Goal: Book appointment/travel/reservation

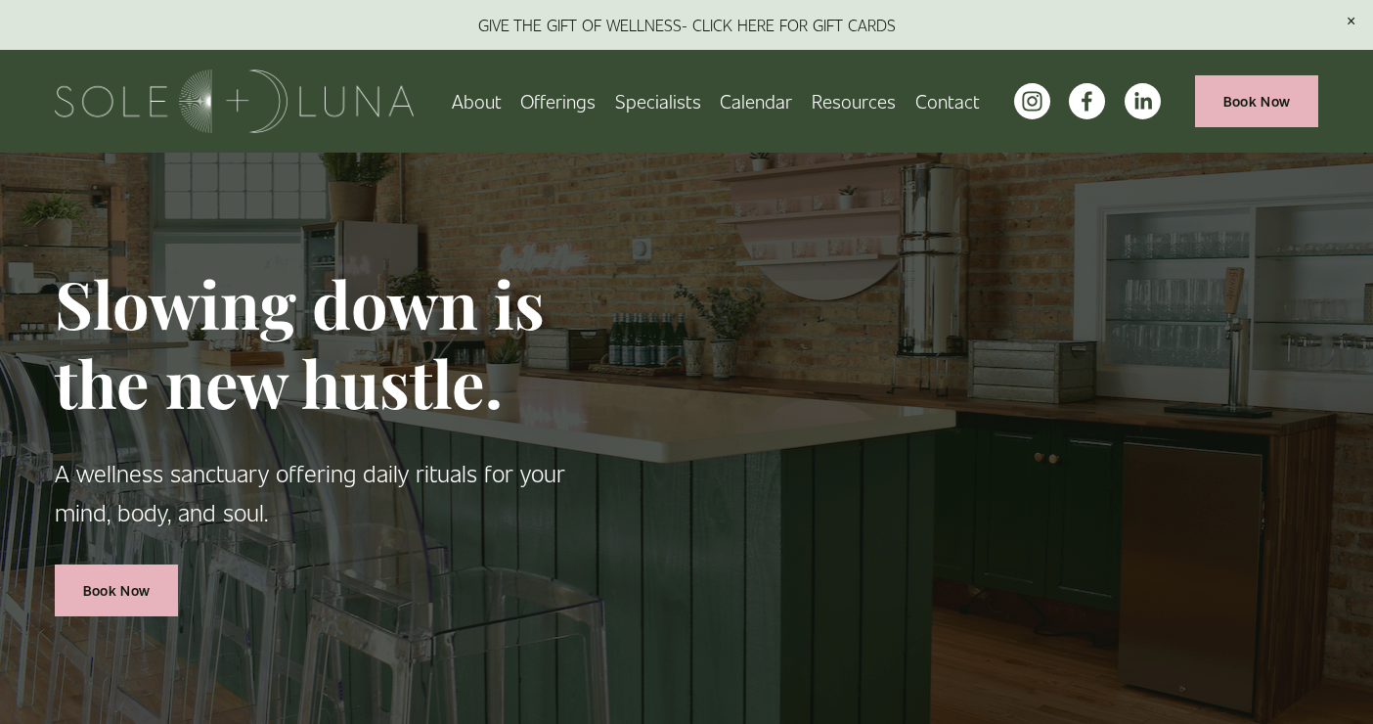
click at [470, 100] on link "About" at bounding box center [477, 101] width 50 height 34
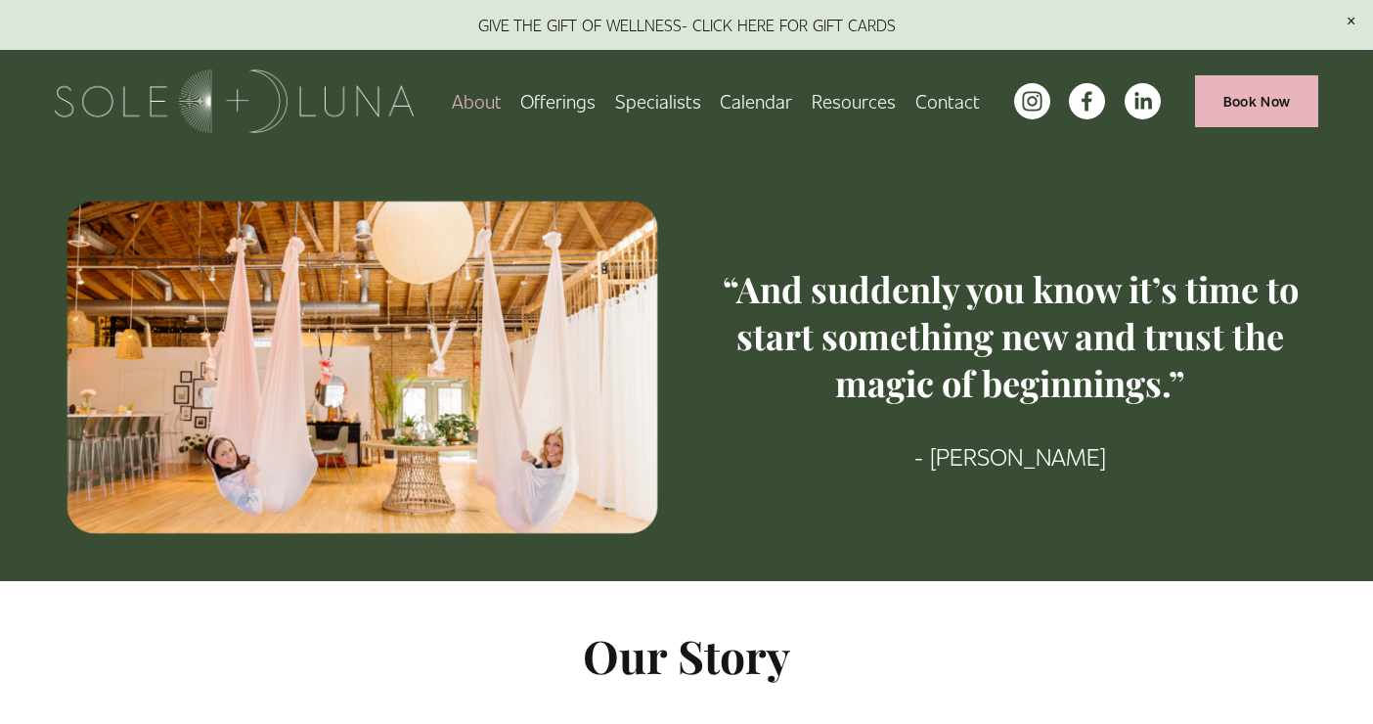
click at [595, 104] on span "Offerings" at bounding box center [557, 101] width 75 height 30
click at [0, 0] on span "Wellness Experiences" at bounding box center [0, 0] width 0 height 0
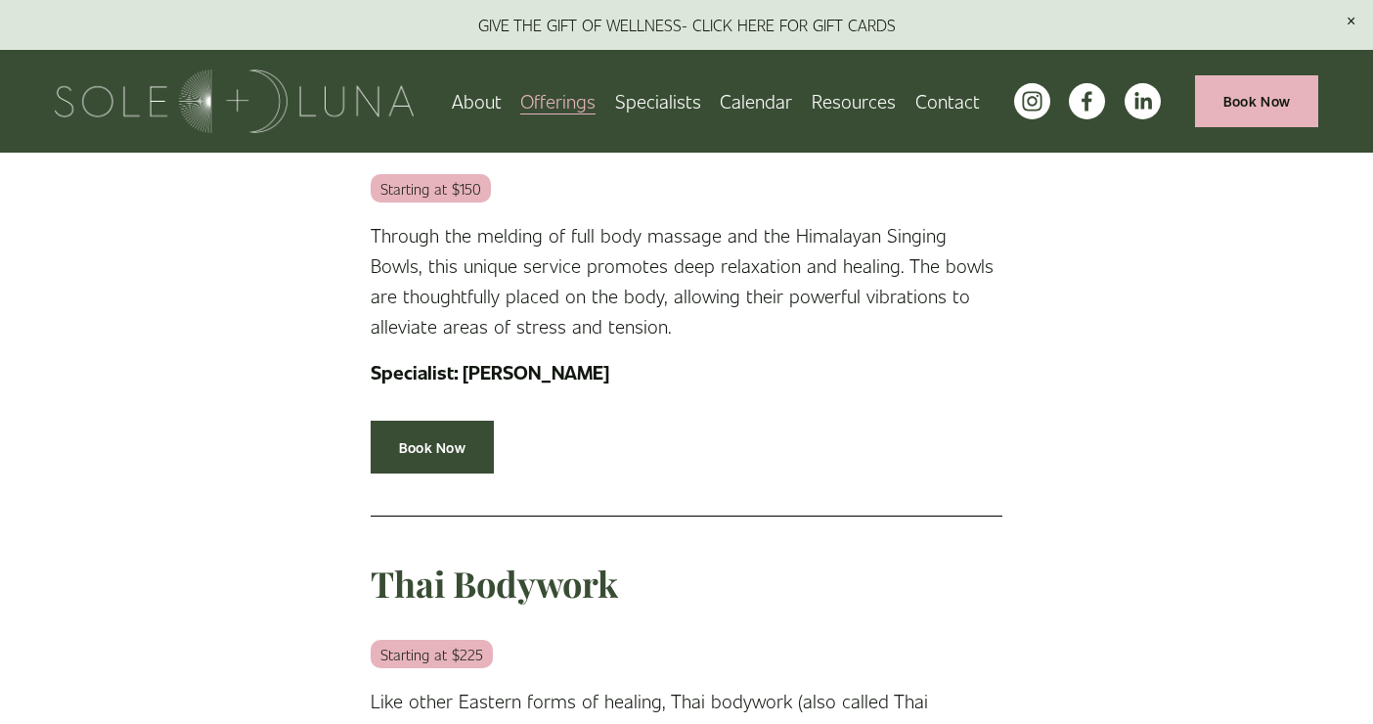
scroll to position [2568, 0]
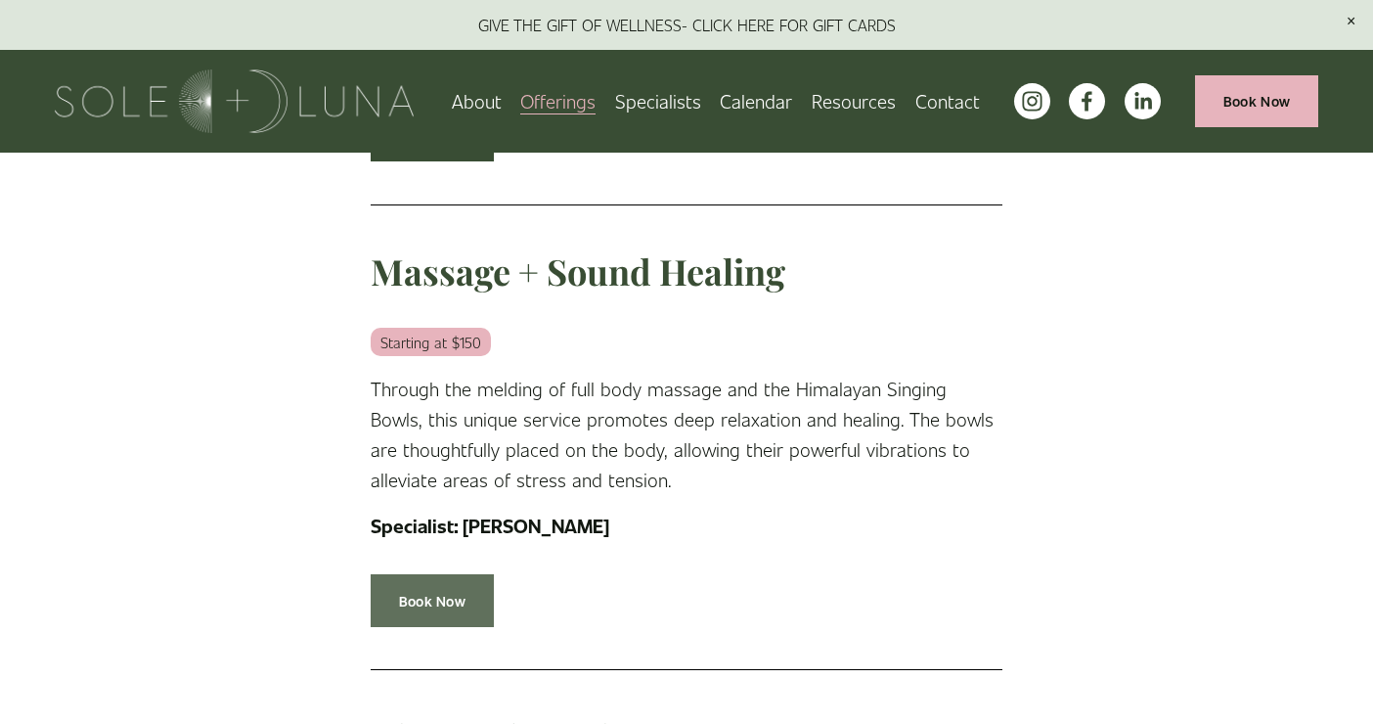
click at [435, 594] on link "Book Now" at bounding box center [432, 600] width 123 height 52
click at [0, 0] on span "Charm School!" at bounding box center [0, 0] width 0 height 0
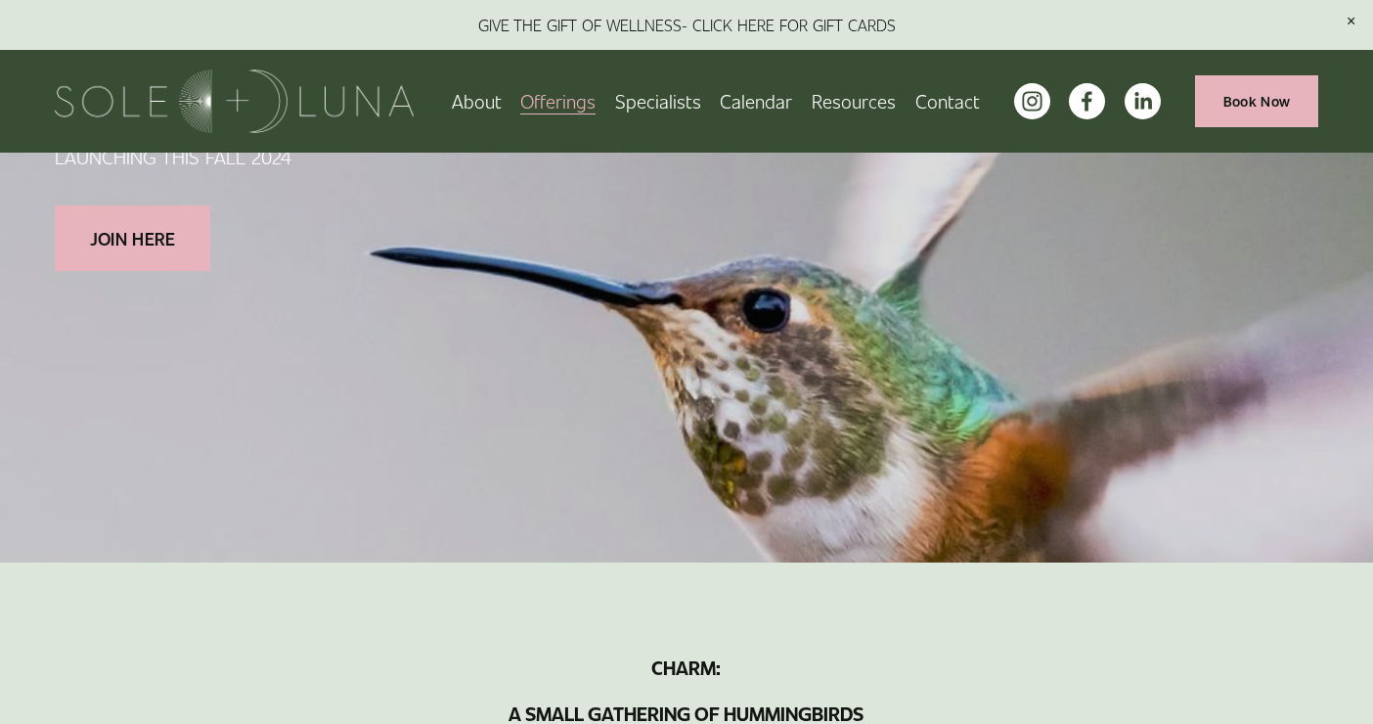
scroll to position [19, 0]
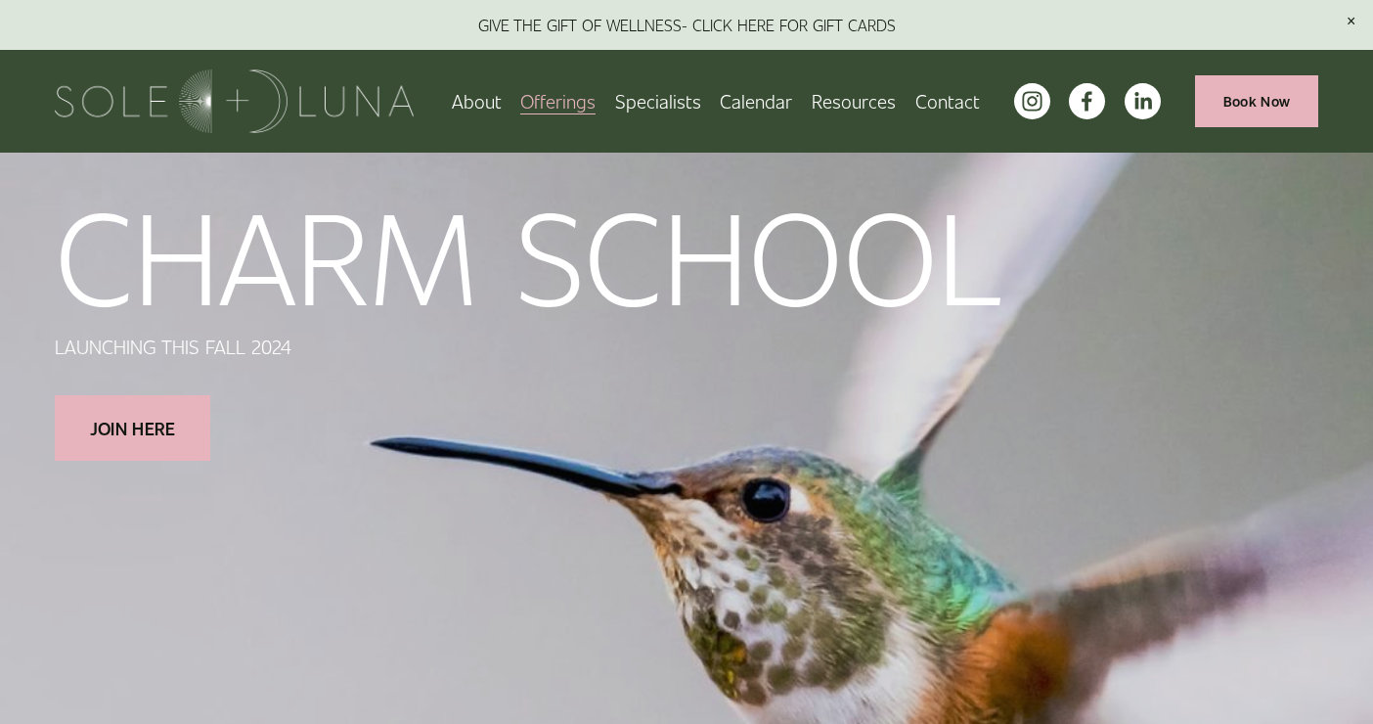
click at [588, 97] on span "Offerings" at bounding box center [557, 101] width 75 height 30
click at [0, 0] on span "Packages/Memberships" at bounding box center [0, 0] width 0 height 0
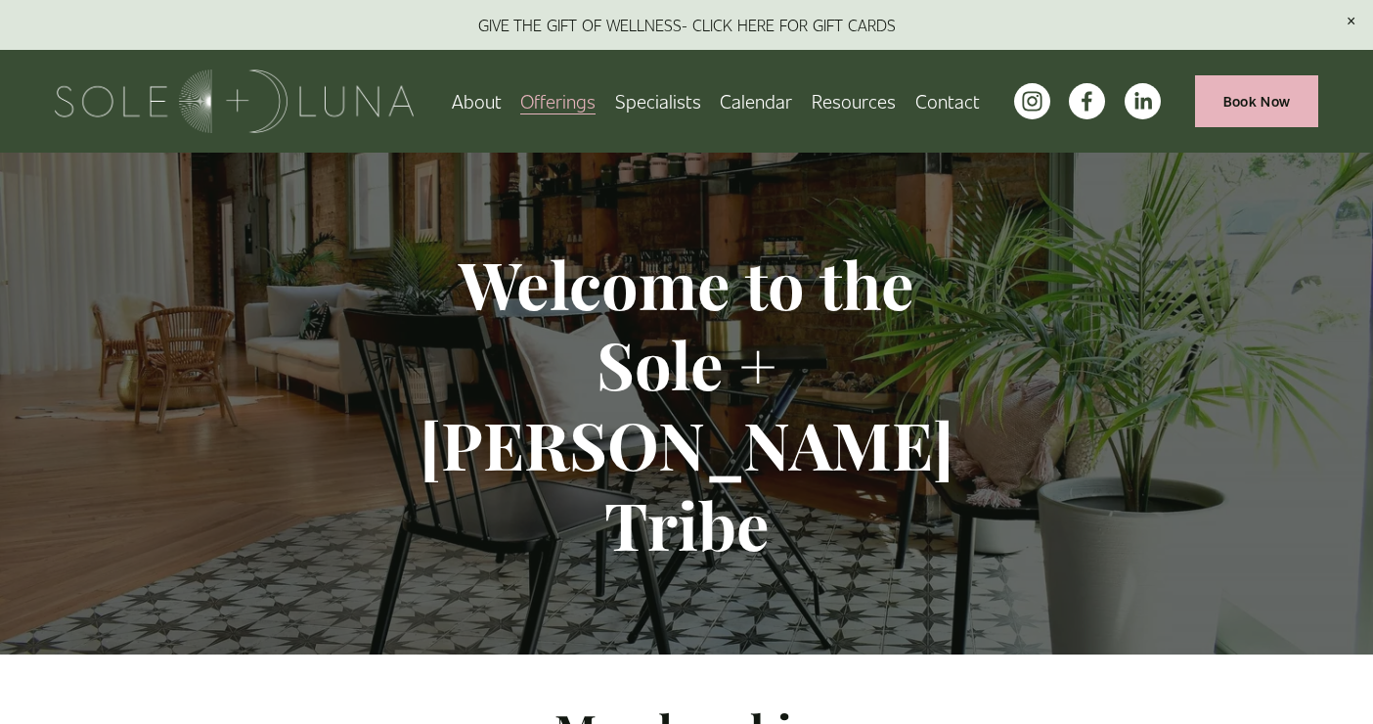
click at [1235, 106] on link "Book Now" at bounding box center [1256, 101] width 123 height 52
click at [1224, 93] on link "Book Now" at bounding box center [1256, 101] width 123 height 52
